Goal: Check status

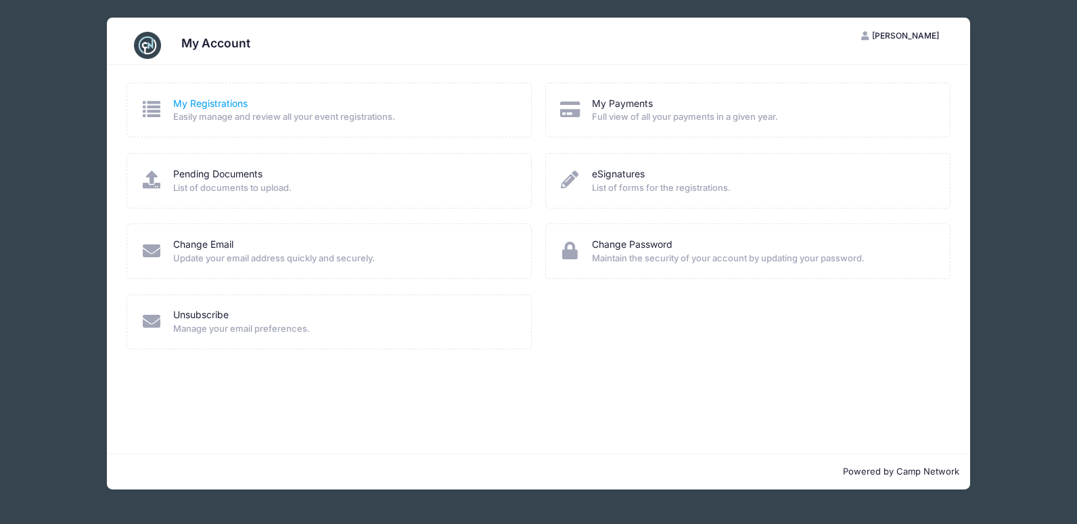
click at [212, 102] on link "My Registrations" at bounding box center [210, 104] width 74 height 14
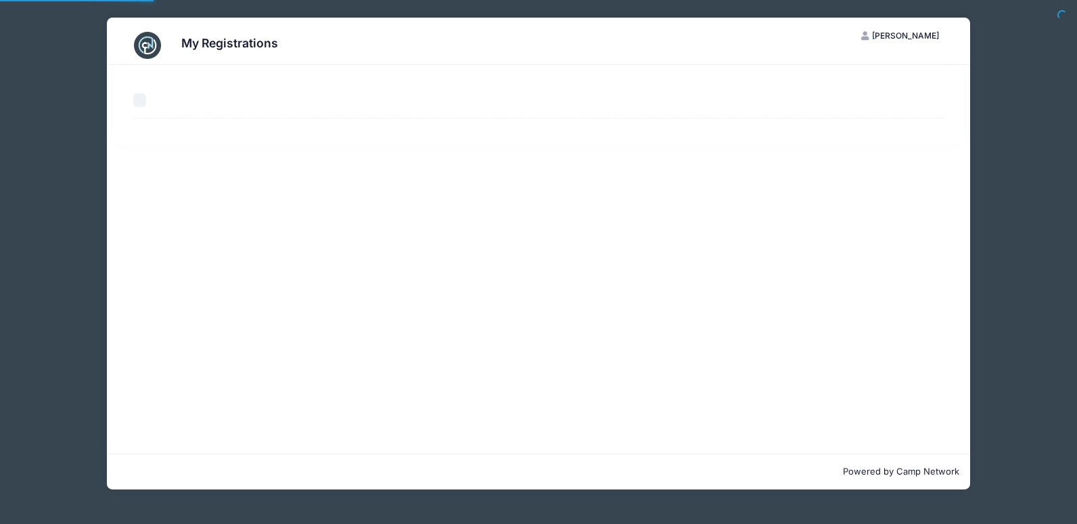
select select "50"
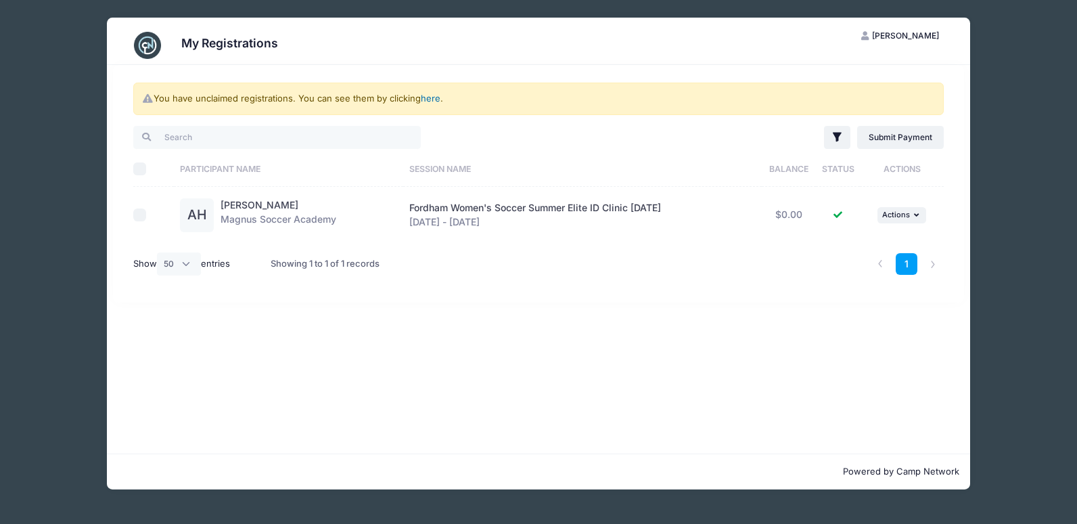
click at [429, 99] on link "here" at bounding box center [431, 98] width 20 height 11
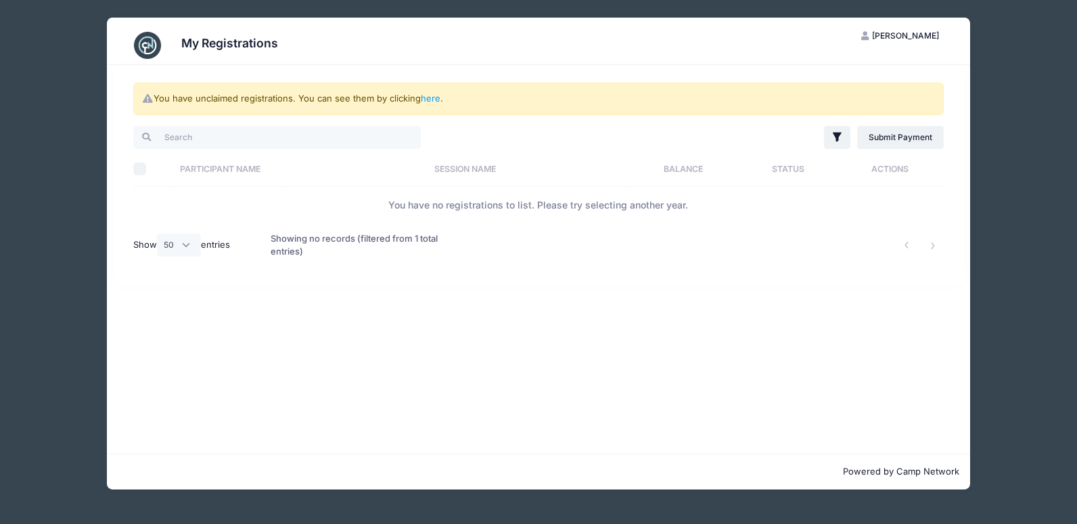
click at [284, 242] on div "Showing no records (filtered from 1 total entries)" at bounding box center [367, 245] width 193 height 44
click at [150, 48] on img at bounding box center [147, 45] width 27 height 27
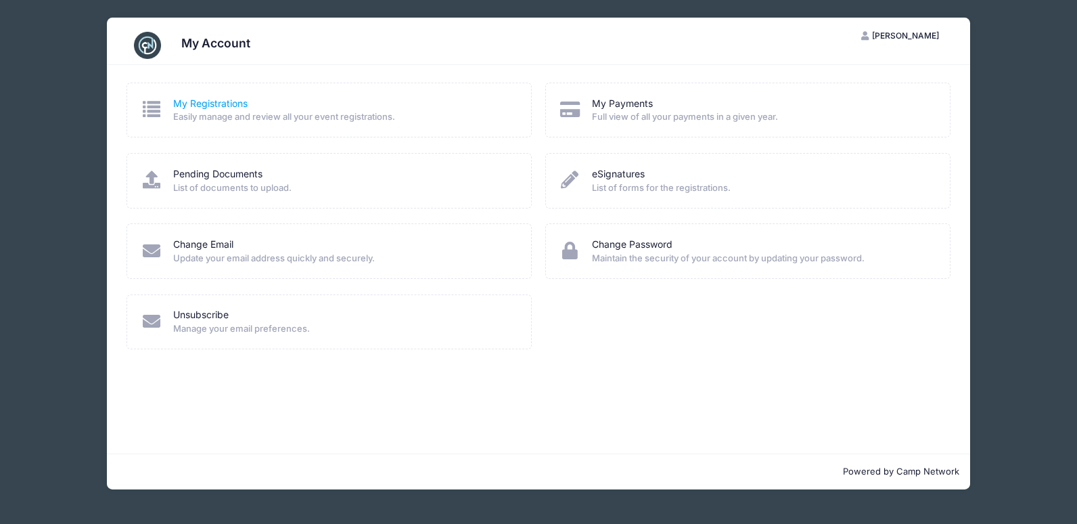
click at [196, 104] on link "My Registrations" at bounding box center [210, 104] width 74 height 14
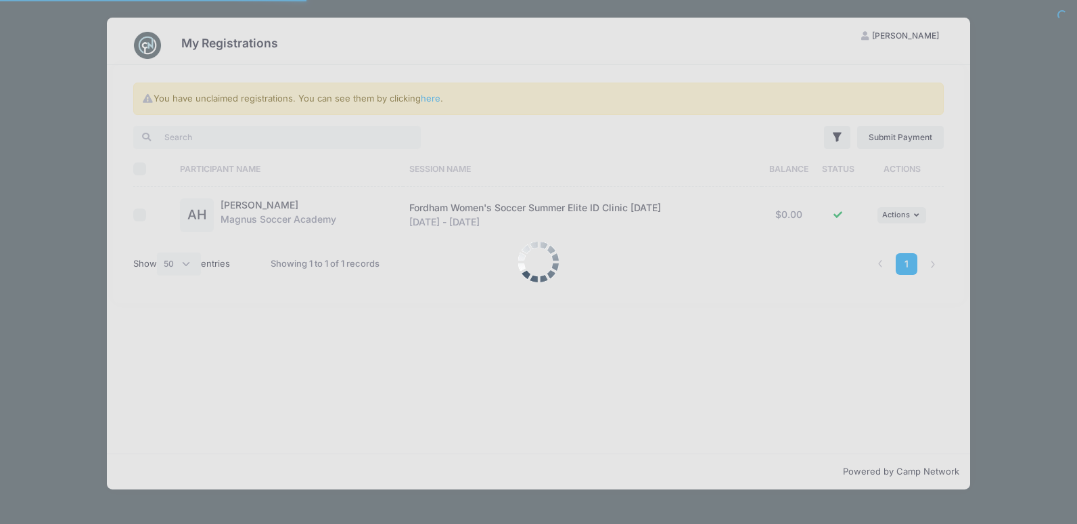
select select "50"
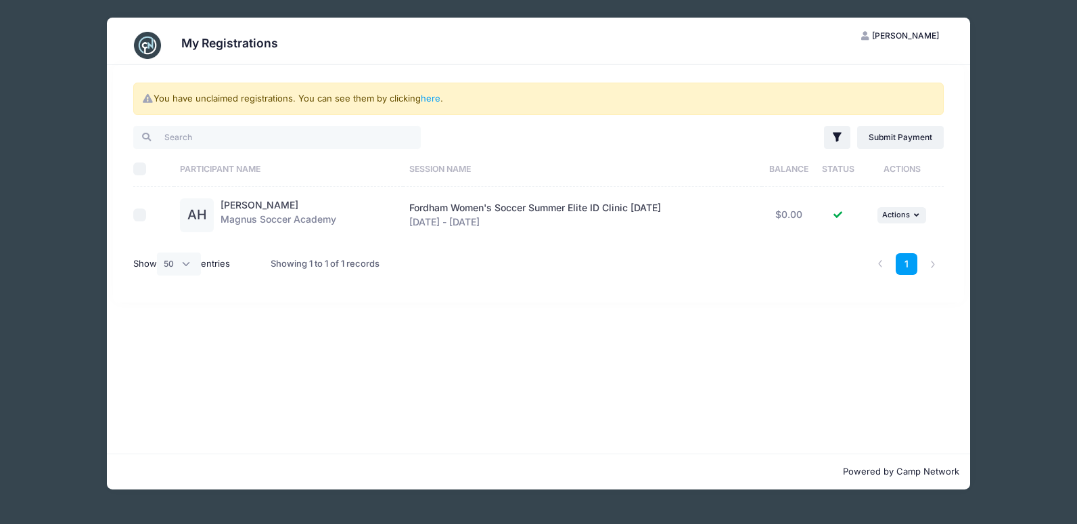
drag, startPoint x: 386, startPoint y: 208, endPoint x: 708, endPoint y: 199, distance: 322.2
click at [708, 199] on td "Fordham Women's Soccer Summer Elite ID Clinic [DATE] [DATE] - [DATE]" at bounding box center [582, 215] width 359 height 56
drag, startPoint x: 708, startPoint y: 199, endPoint x: 698, endPoint y: 203, distance: 10.9
copy span "Fordham Women's Soccer Summer Elite ID Clinic [DATE]"
